Goal: Task Accomplishment & Management: Use online tool/utility

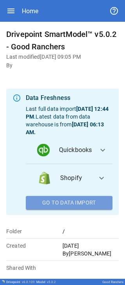
click at [40, 4] on button "Go To Data Import" at bounding box center [69, 203] width 86 height 14
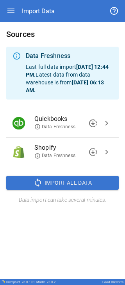
click at [40, 4] on span "Import All Data" at bounding box center [67, 183] width 47 height 10
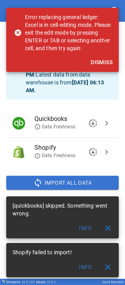
click at [40, 4] on button "Dismiss" at bounding box center [101, 62] width 28 height 14
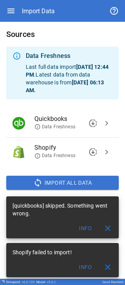
click at [40, 4] on span "close" at bounding box center [107, 228] width 9 height 9
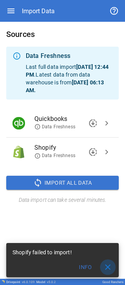
click at [40, 4] on button "close" at bounding box center [108, 268] width 16 height 16
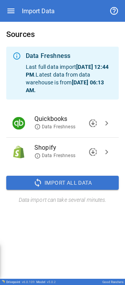
click at [40, 4] on div "Shopify failed to import! Info close" at bounding box center [62, 260] width 112 height 34
click at [40, 4] on div "Sources Data Freshness Last full data import [DATE] 12:44 PM . Latest data from…" at bounding box center [62, 116] width 125 height 189
click at [40, 4] on span "Import All Data" at bounding box center [67, 183] width 47 height 10
